Goal: Transaction & Acquisition: Subscribe to service/newsletter

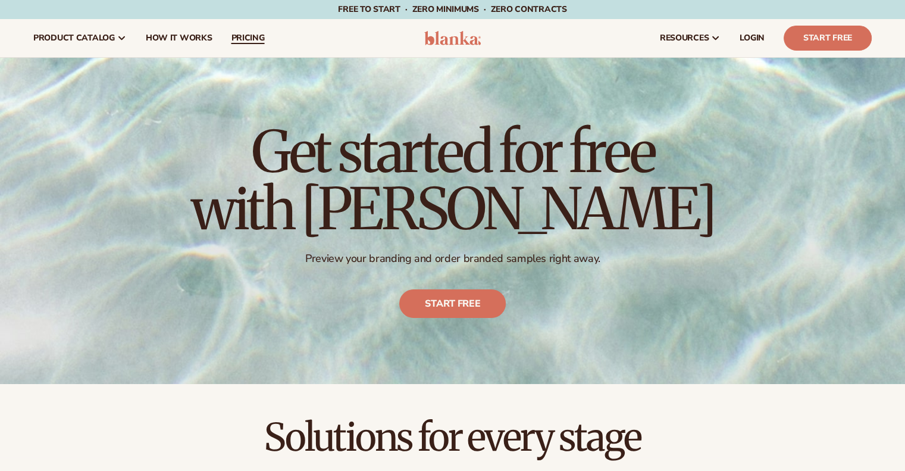
click at [244, 37] on span "pricing" at bounding box center [247, 38] width 33 height 10
click at [243, 38] on span "pricing" at bounding box center [247, 38] width 33 height 10
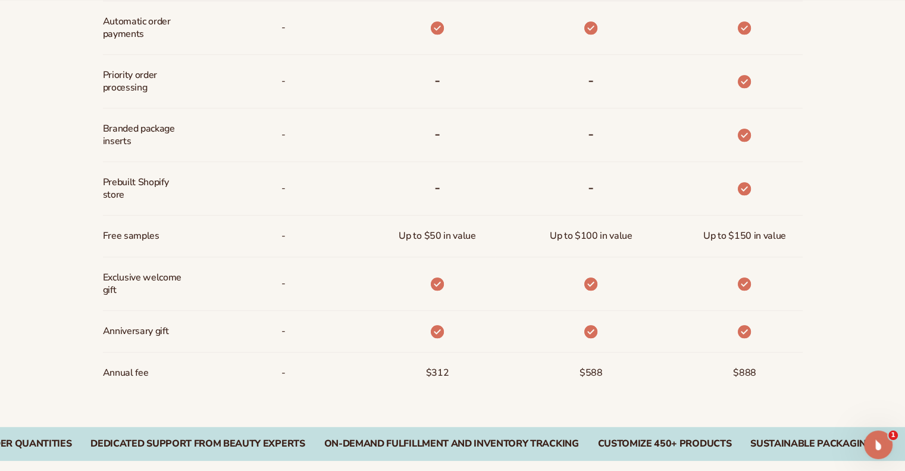
scroll to position [859, 0]
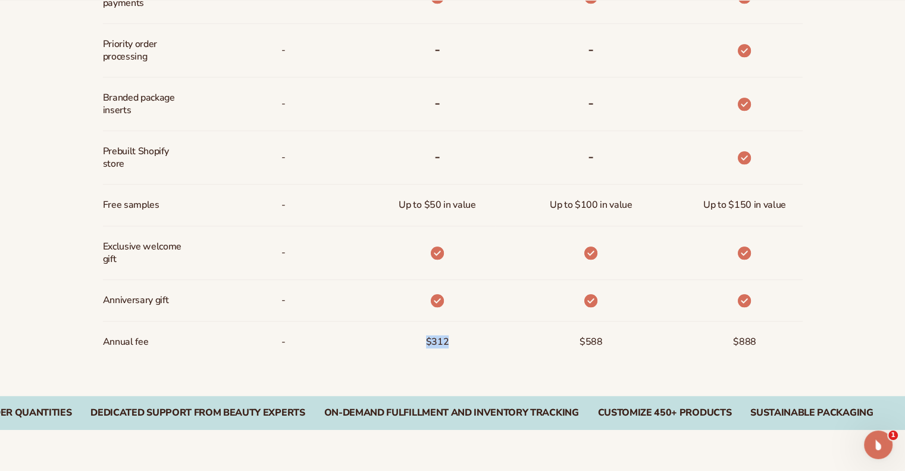
drag, startPoint x: 421, startPoint y: 345, endPoint x: 461, endPoint y: 347, distance: 40.5
click at [461, 347] on div "$312" at bounding box center [417, 341] width 153 height 41
click at [275, 336] on div "-" at bounding box center [283, 341] width 23 height 41
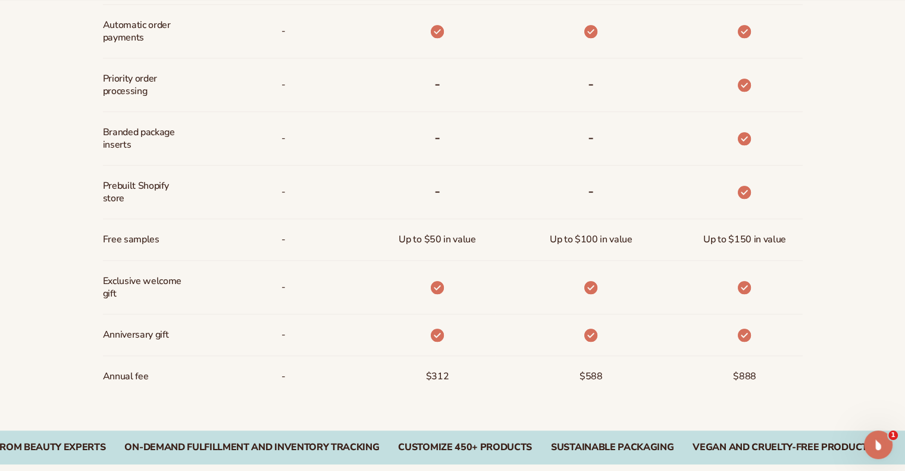
scroll to position [825, 0]
drag, startPoint x: 399, startPoint y: 240, endPoint x: 482, endPoint y: 240, distance: 83.3
click at [482, 240] on div "Up to $50 in value" at bounding box center [437, 238] width 96 height 41
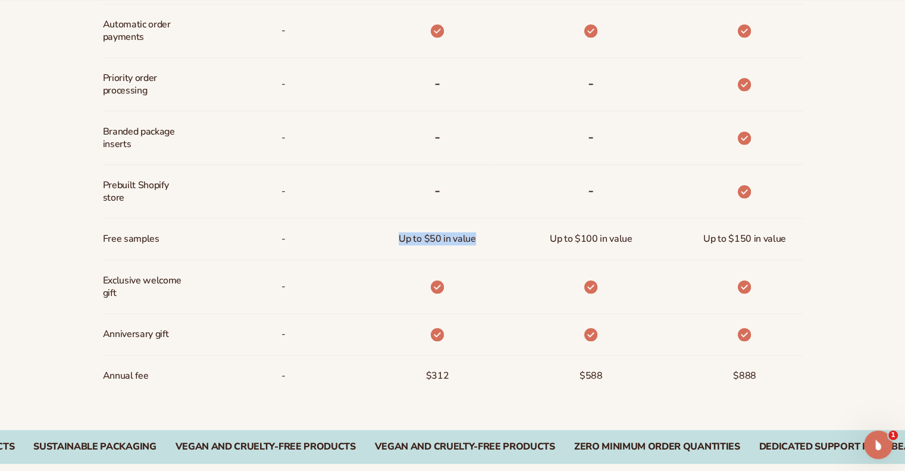
click at [481, 241] on div "Up to $50 in value" at bounding box center [437, 238] width 96 height 41
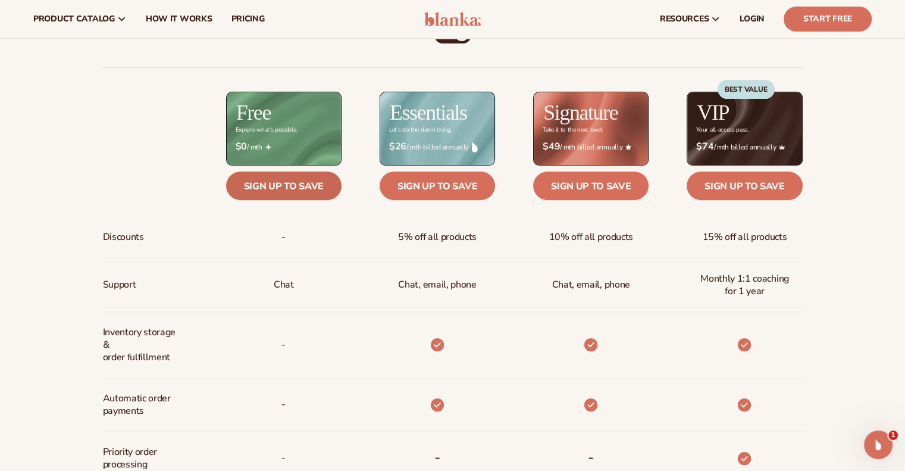
scroll to position [451, 0]
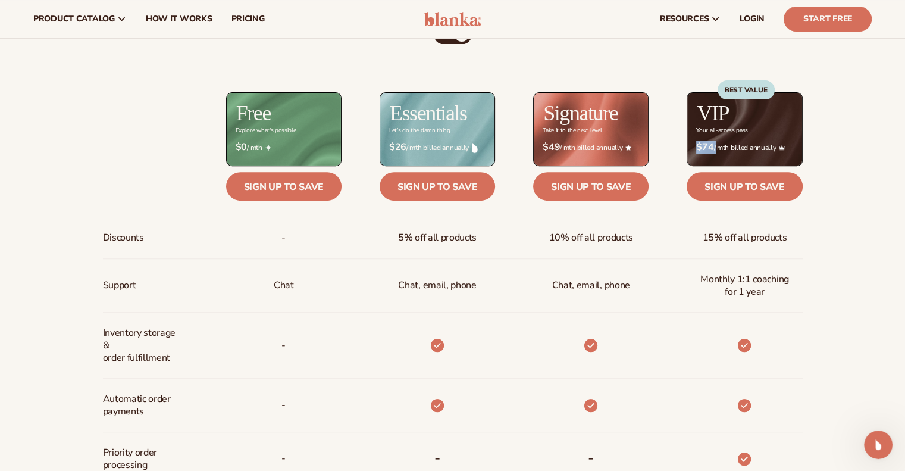
drag, startPoint x: 713, startPoint y: 144, endPoint x: 697, endPoint y: 143, distance: 15.5
click at [697, 143] on span "$74 / mth billed annually" at bounding box center [744, 147] width 96 height 11
click at [698, 143] on strong "$74" at bounding box center [704, 147] width 17 height 11
drag, startPoint x: 704, startPoint y: 239, endPoint x: 810, endPoint y: 247, distance: 105.6
click at [810, 247] on div "Billed Monthly billed Yearly Billed Monthly billed Yearly Discounts Support Inv…" at bounding box center [453, 405] width 766 height 798
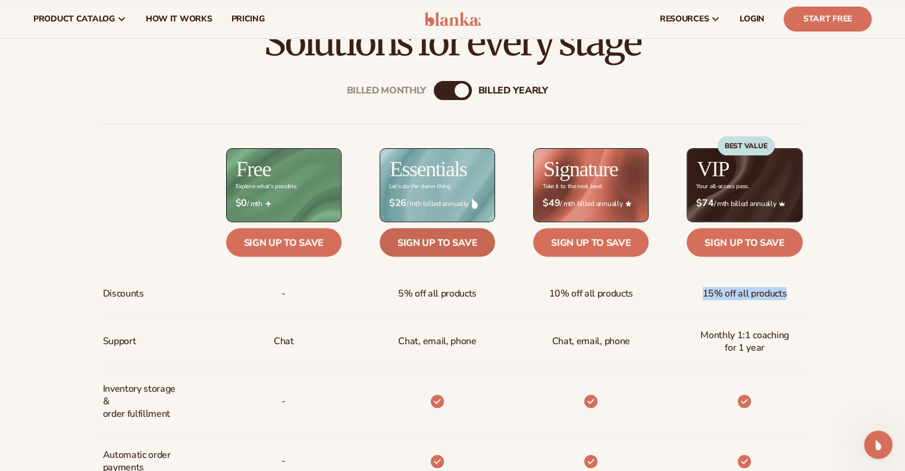
scroll to position [395, 0]
click at [442, 92] on div "Billed Monthly" at bounding box center [441, 90] width 14 height 14
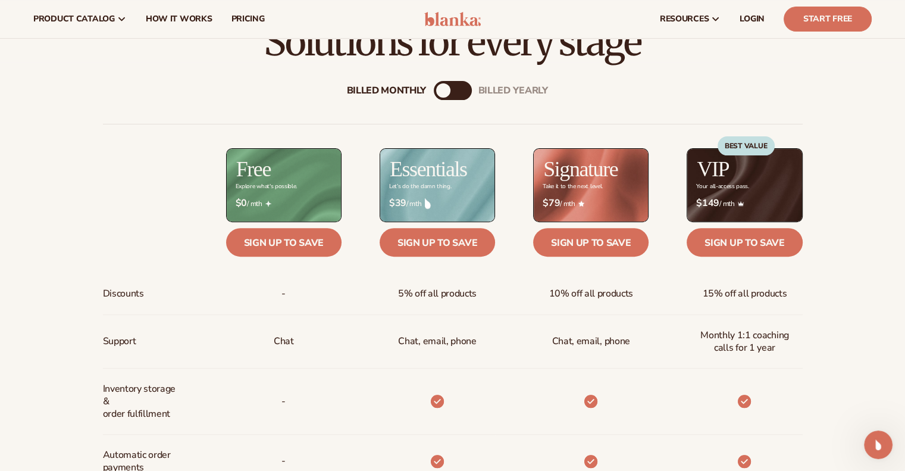
click at [441, 93] on div "Billed Monthly" at bounding box center [443, 90] width 14 height 14
click at [466, 93] on div "billed Yearly" at bounding box center [464, 90] width 14 height 14
click at [450, 92] on div "Billed Monthly billed Yearly" at bounding box center [453, 90] width 38 height 19
click at [440, 95] on div "Billed Monthly" at bounding box center [441, 90] width 14 height 14
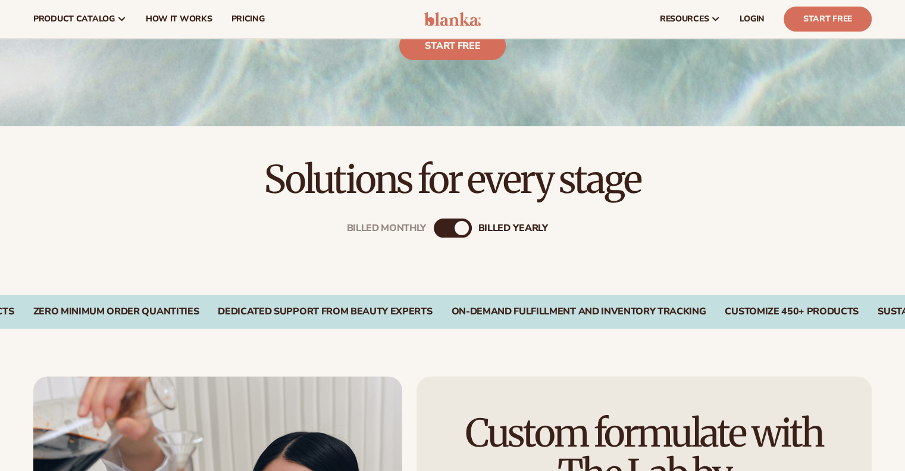
scroll to position [157, 0]
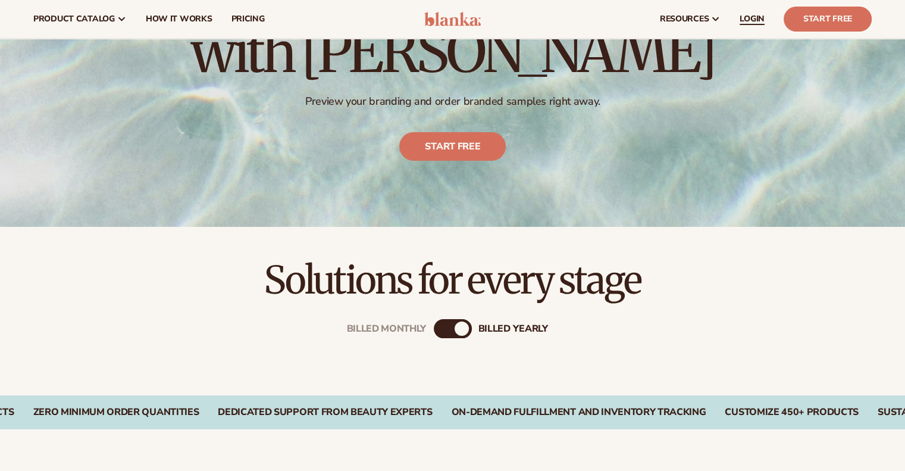
click at [757, 19] on span "LOGIN" at bounding box center [751, 19] width 25 height 10
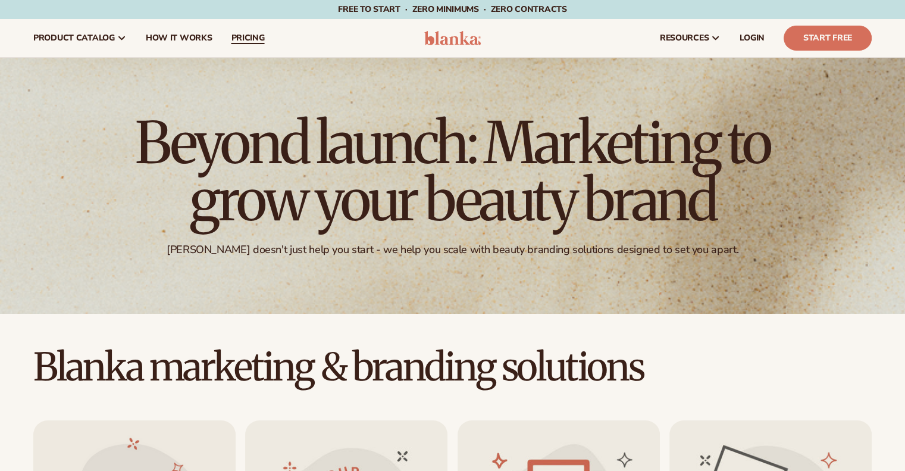
drag, startPoint x: 0, startPoint y: 0, endPoint x: 245, endPoint y: 37, distance: 247.9
click at [245, 37] on span "pricing" at bounding box center [247, 38] width 33 height 10
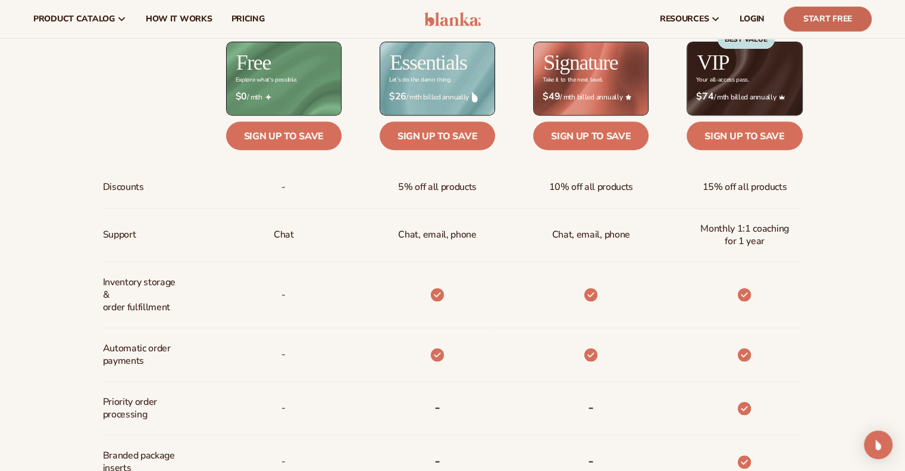
scroll to position [472, 0]
